Goal: Navigation & Orientation: Find specific page/section

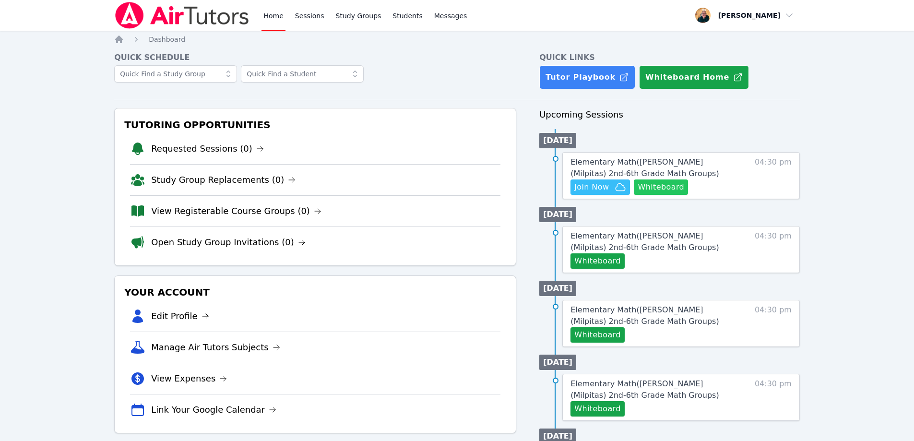
click at [662, 183] on button "Whiteboard" at bounding box center [661, 186] width 54 height 15
drag, startPoint x: 343, startPoint y: 15, endPoint x: 336, endPoint y: 13, distance: 6.4
click at [336, 13] on link "Study Groups" at bounding box center [358, 15] width 49 height 31
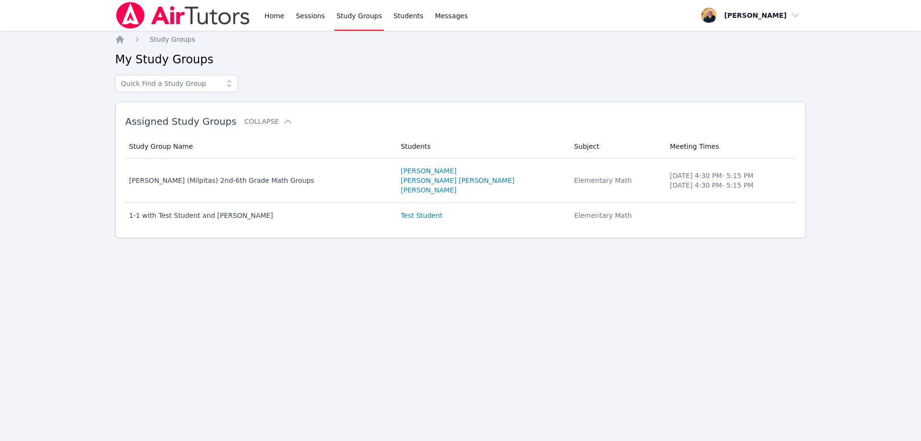
drag, startPoint x: 336, startPoint y: 13, endPoint x: 519, endPoint y: 73, distance: 192.4
drag, startPoint x: 519, startPoint y: 73, endPoint x: 364, endPoint y: 249, distance: 234.2
click at [364, 249] on div "Home Study Groups My Study Groups Assigned Study Groups Collapse Study Group Na…" at bounding box center [460, 152] width 691 height 234
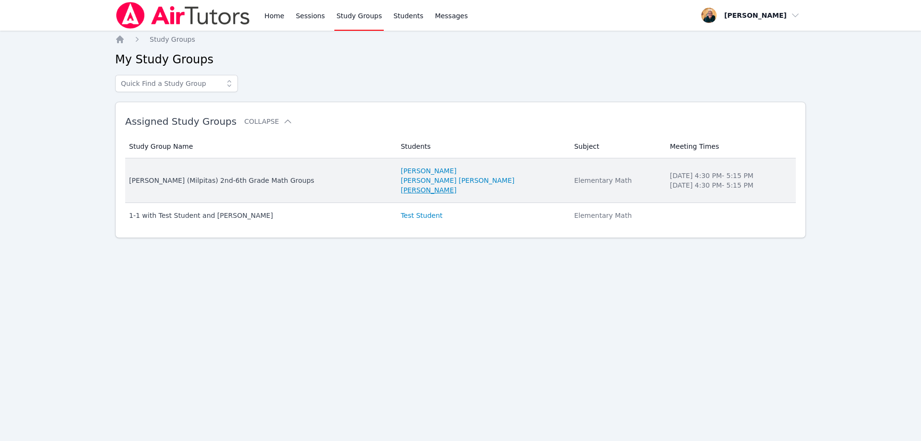
click at [401, 193] on link "[PERSON_NAME]" at bounding box center [429, 190] width 56 height 10
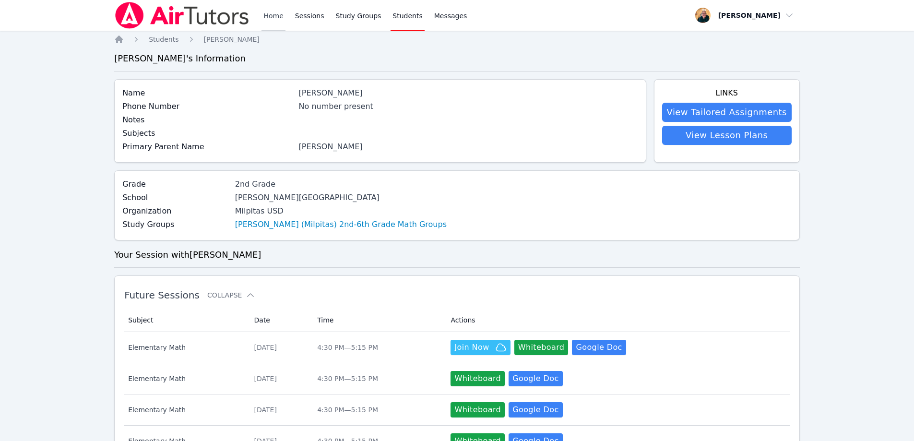
click at [271, 16] on link "Home" at bounding box center [274, 15] width 24 height 31
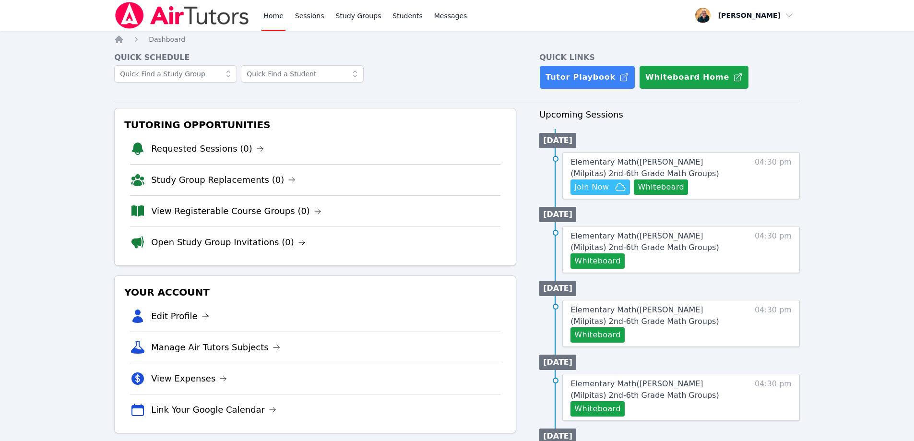
drag, startPoint x: 271, startPoint y: 16, endPoint x: 473, endPoint y: 19, distance: 202.0
click at [474, 19] on div "Home Sessions Study Groups Students Messages Open user menu [PERSON_NAME] Open …" at bounding box center [457, 15] width 686 height 31
click at [356, 15] on link "Study Groups" at bounding box center [358, 15] width 49 height 31
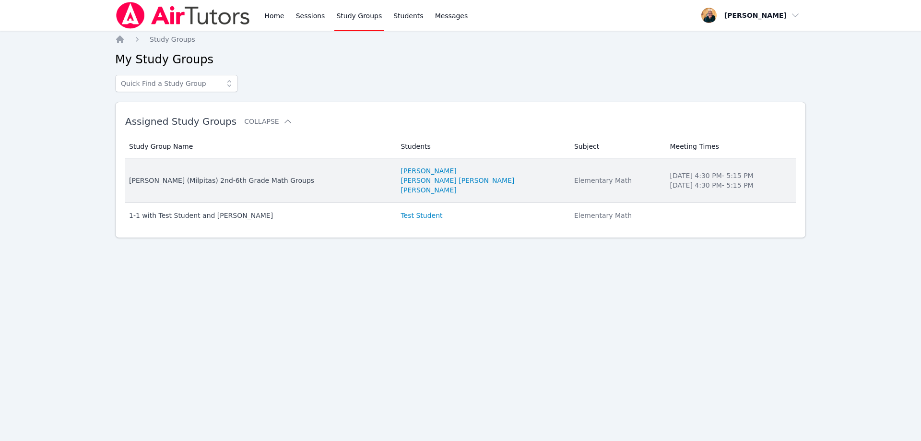
click at [410, 171] on link "[PERSON_NAME]" at bounding box center [429, 171] width 56 height 10
